Goal: Navigation & Orientation: Find specific page/section

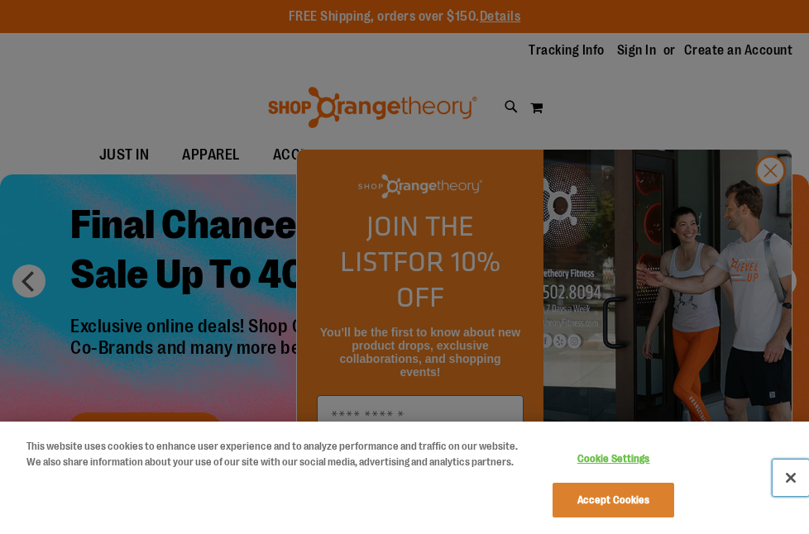
click at [791, 475] on button "Close" at bounding box center [791, 478] width 36 height 36
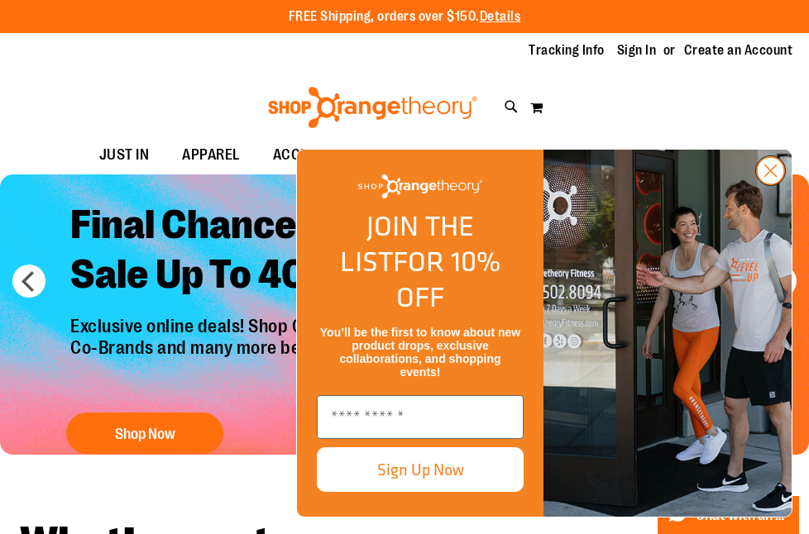
click at [767, 184] on circle "Close dialog" at bounding box center [770, 170] width 27 height 27
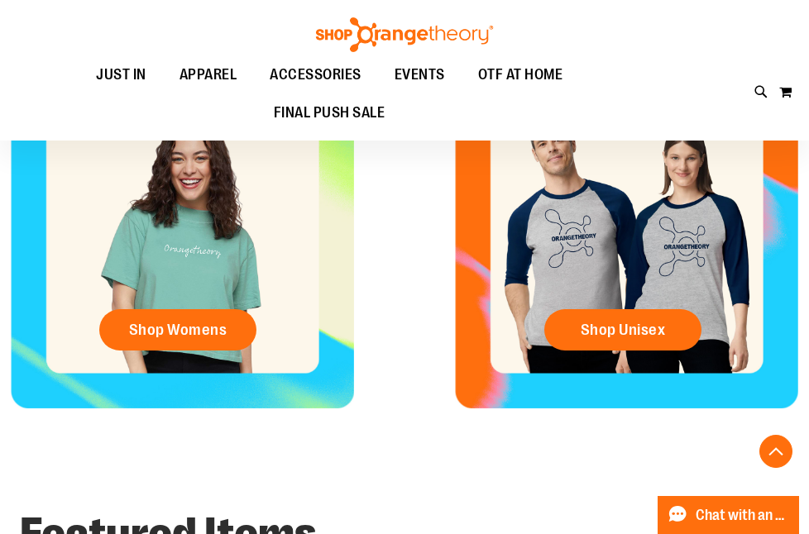
scroll to position [548, 0]
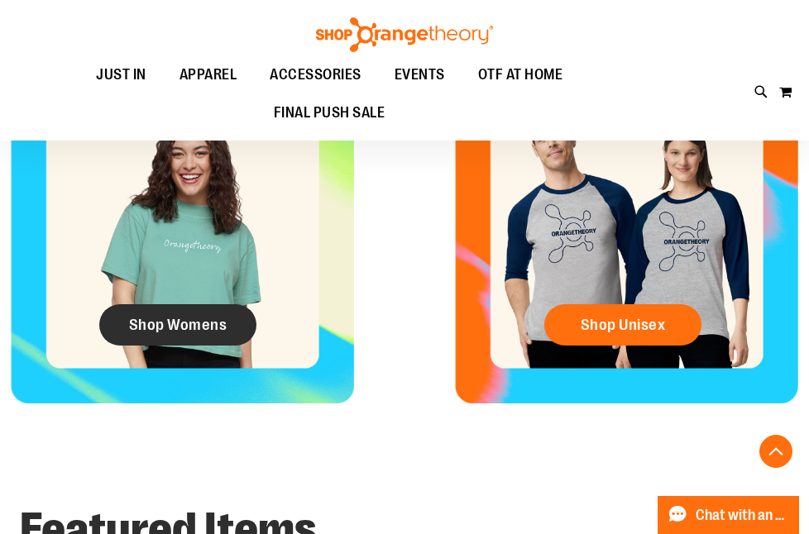
click at [211, 333] on span "Shop Womens" at bounding box center [178, 325] width 98 height 18
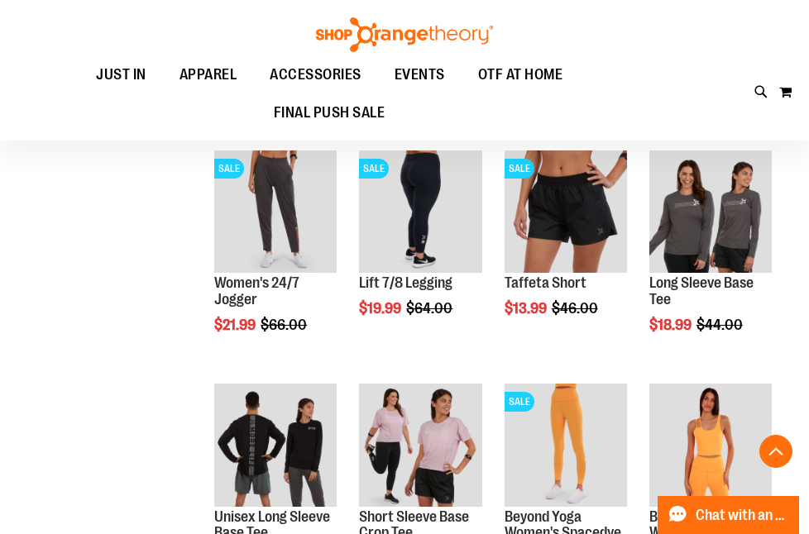
scroll to position [880, 0]
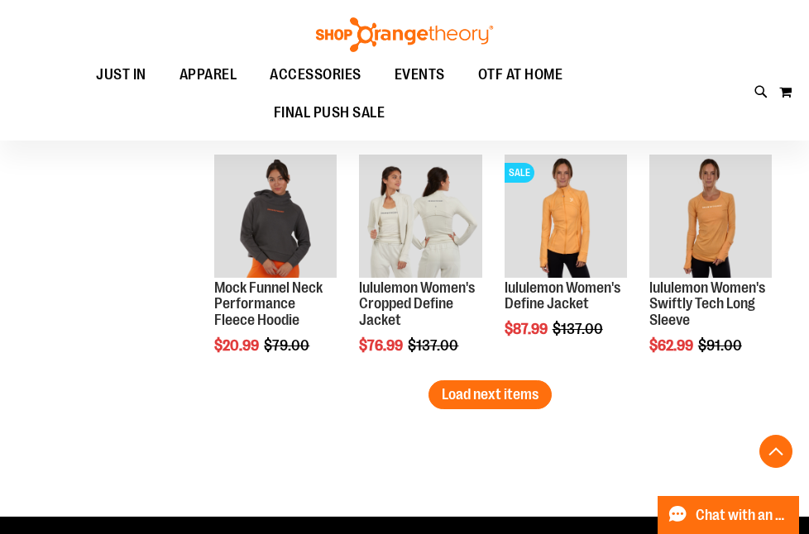
scroll to position [2053, 0]
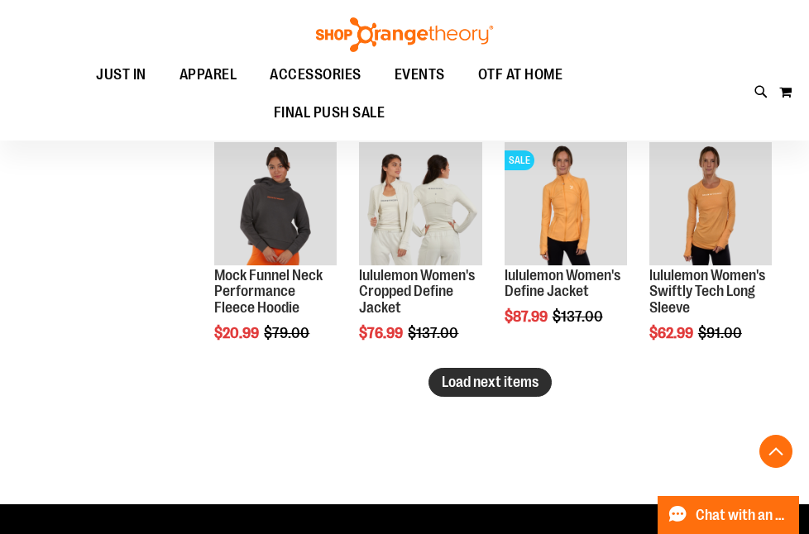
click at [468, 385] on span "Load next items" at bounding box center [490, 382] width 97 height 17
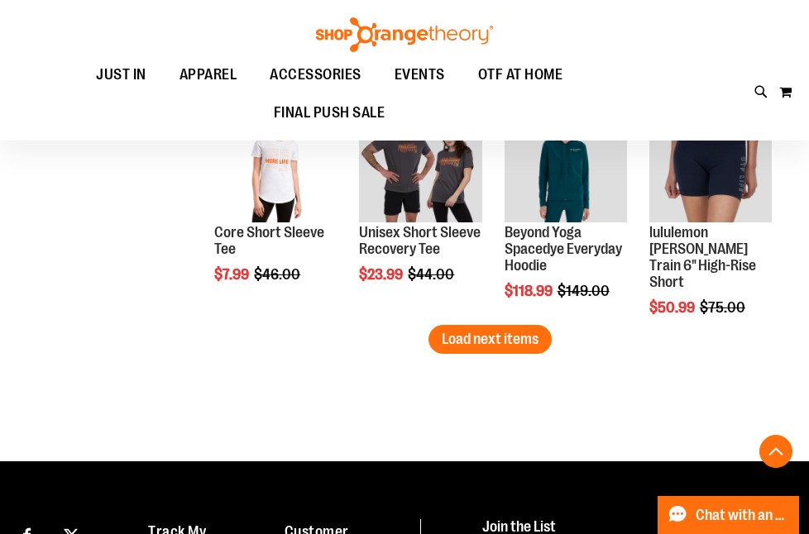
scroll to position [2819, 0]
